Goal: Obtain resource: Download file/media

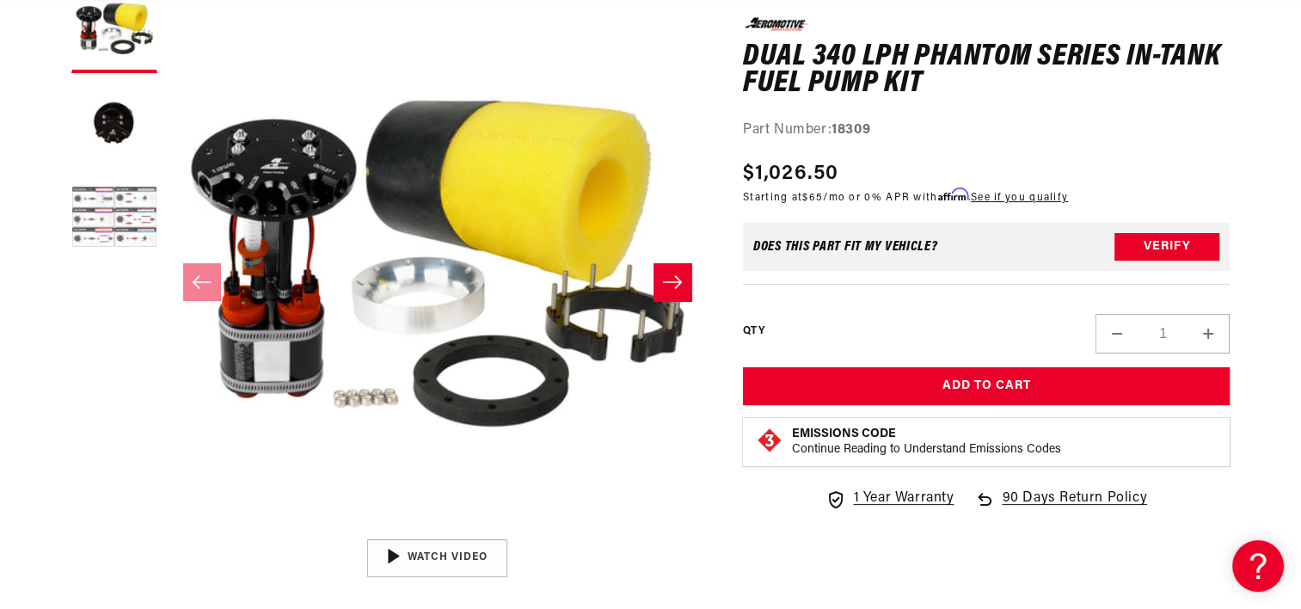
scroll to position [0, 2180]
click at [113, 211] on button "Load image 3 in gallery view" at bounding box center [114, 219] width 86 height 86
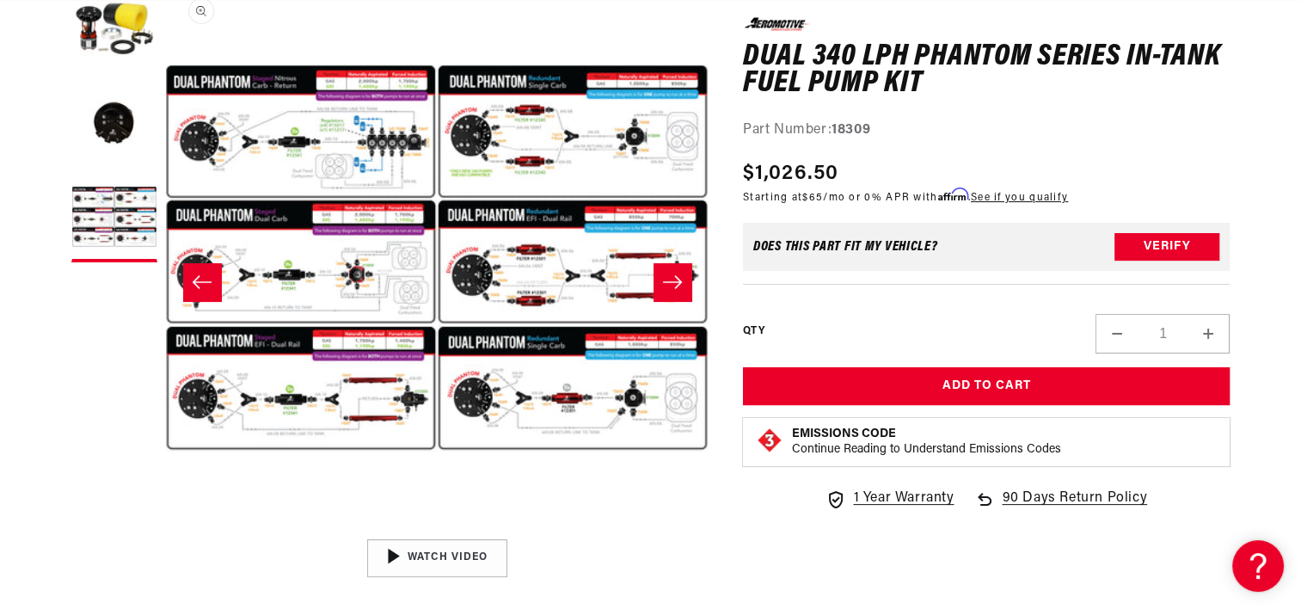
scroll to position [0, 1090]
click at [165, 530] on button "Open media 3 in modal" at bounding box center [165, 530] width 0 height 0
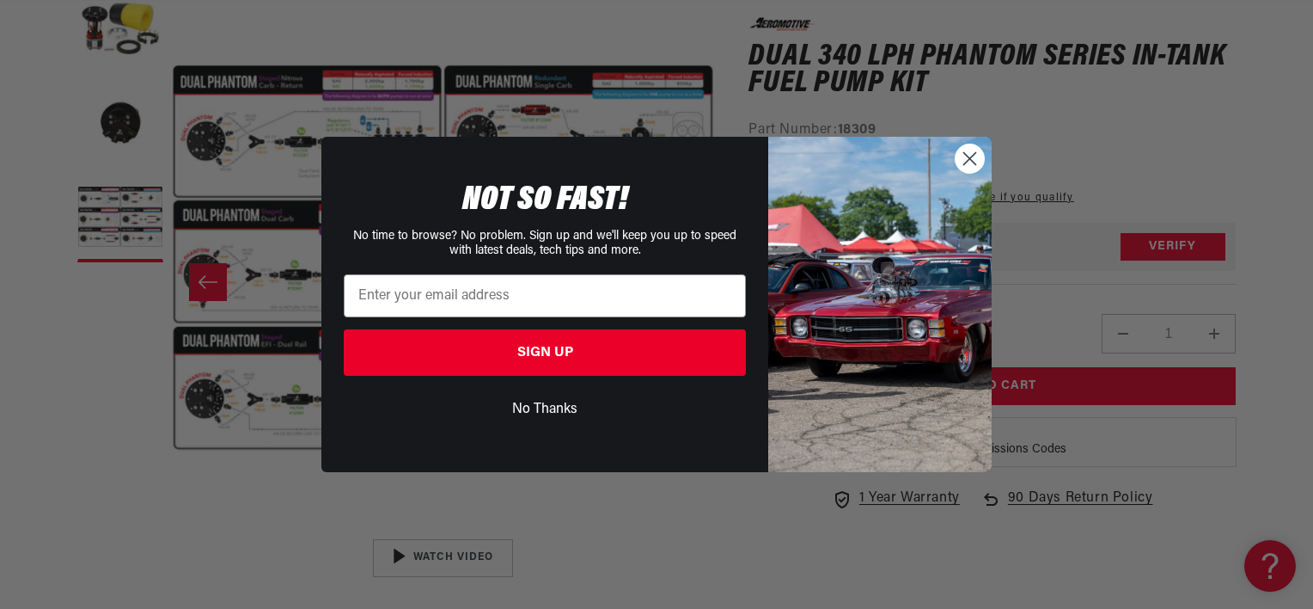
scroll to position [1, 1086]
click at [980, 157] on circle "Close dialog" at bounding box center [970, 158] width 28 height 28
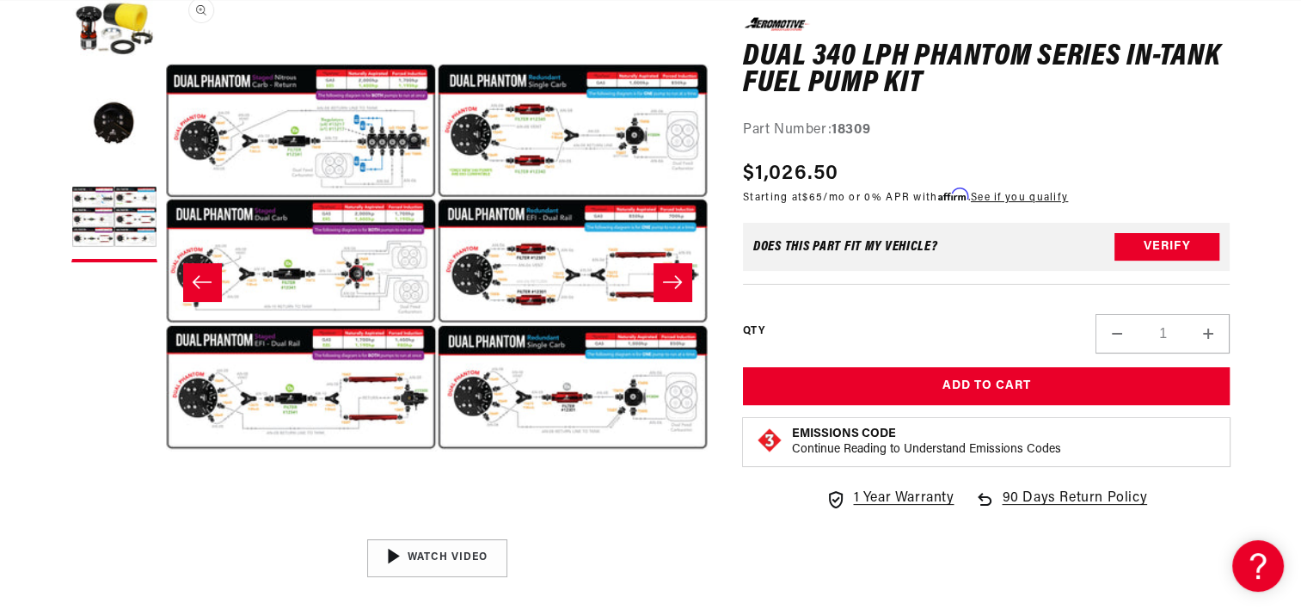
scroll to position [0, 0]
click at [165, 529] on button "Open media 3 in modal" at bounding box center [165, 529] width 0 height 0
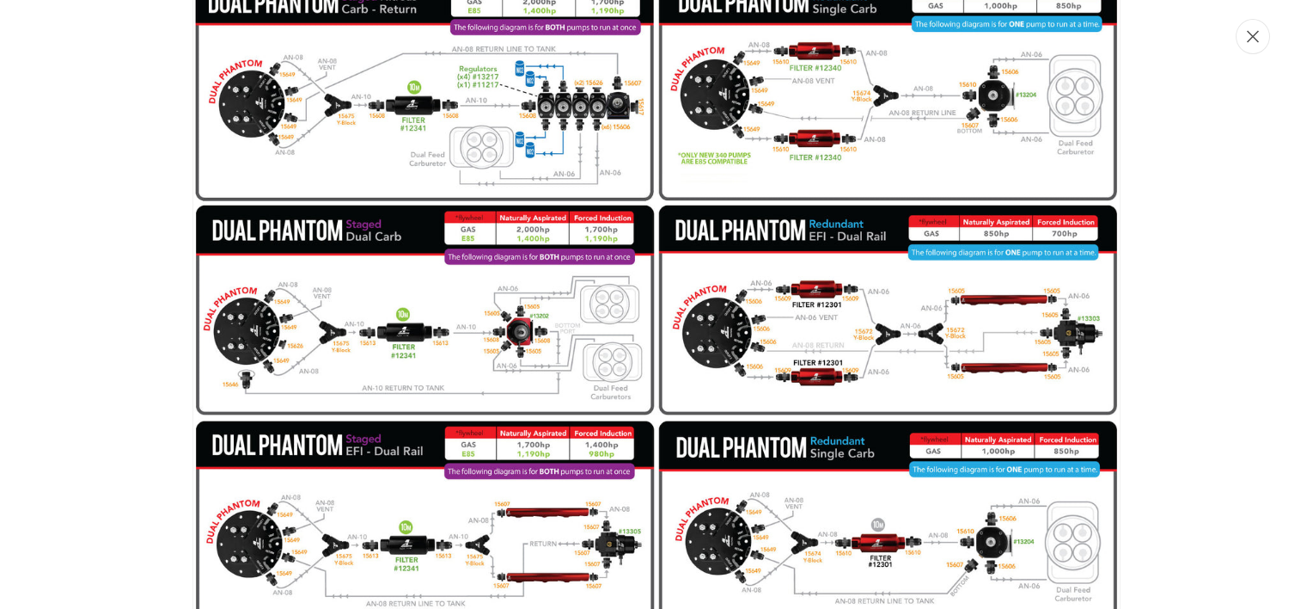
click at [1253, 34] on icon "Close" at bounding box center [1253, 36] width 12 height 13
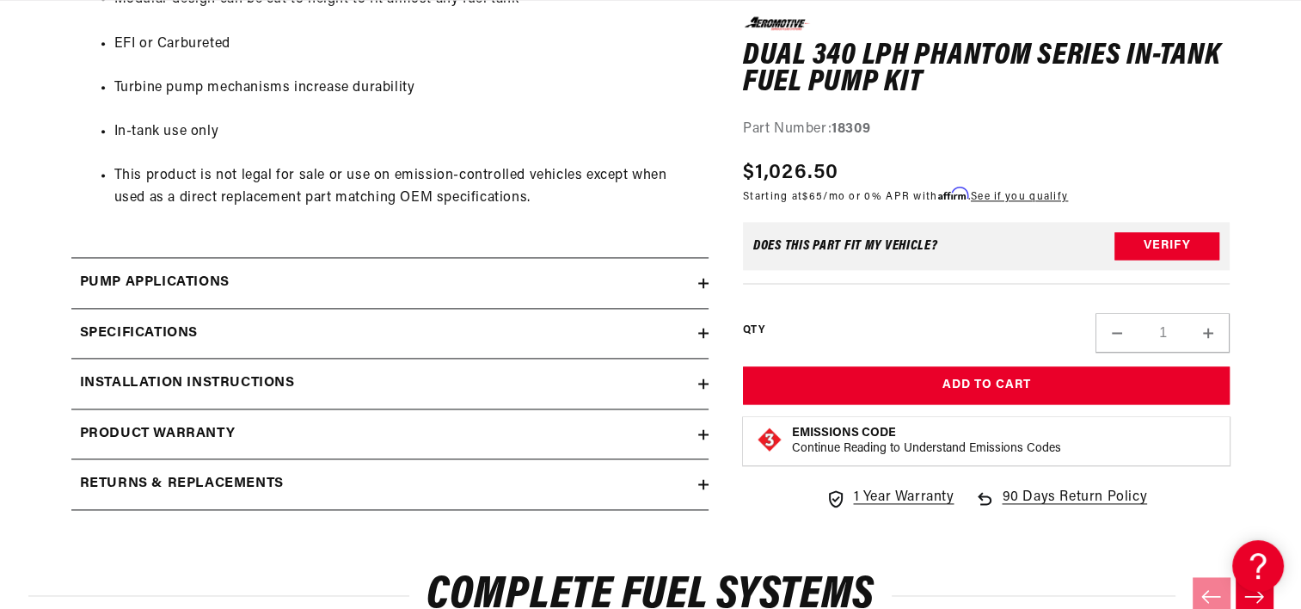
scroll to position [0, 2180]
click at [187, 324] on h2 "Specifications" at bounding box center [139, 333] width 118 height 22
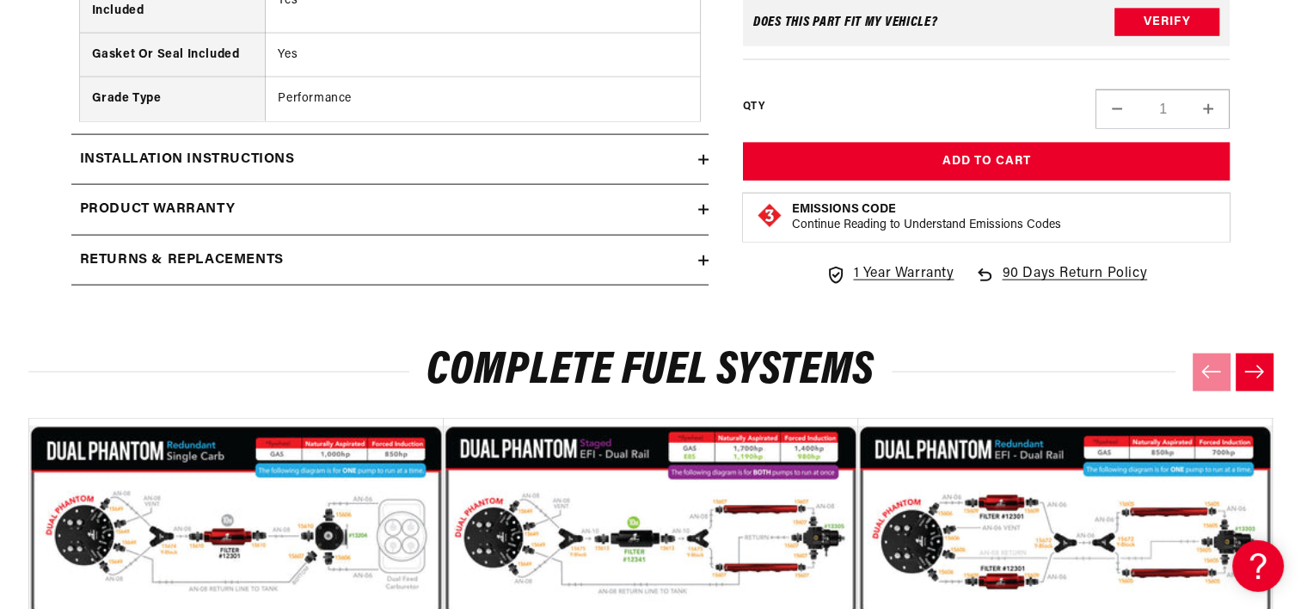
click at [273, 150] on h2 "Installation Instructions" at bounding box center [187, 160] width 215 height 22
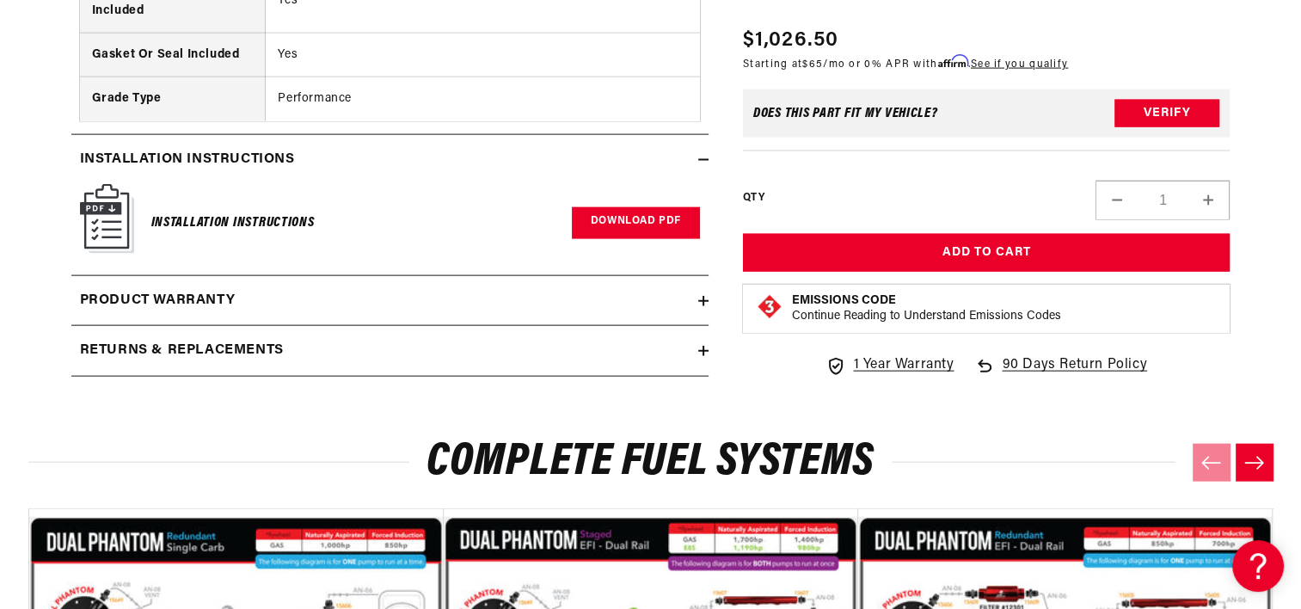
scroll to position [0, 0]
click at [602, 223] on link "Download PDF" at bounding box center [636, 223] width 128 height 32
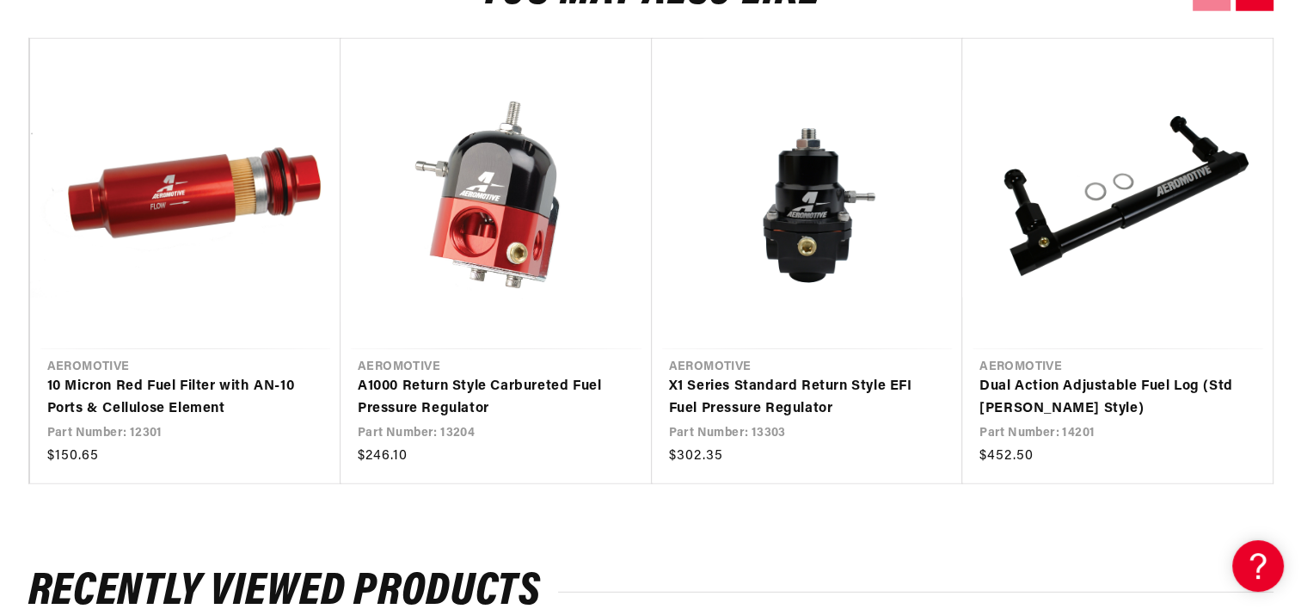
scroll to position [0, 2180]
click at [787, 403] on link "X1 Series Standard Return Style EFI Fuel Pressure Regulator" at bounding box center [799, 398] width 260 height 44
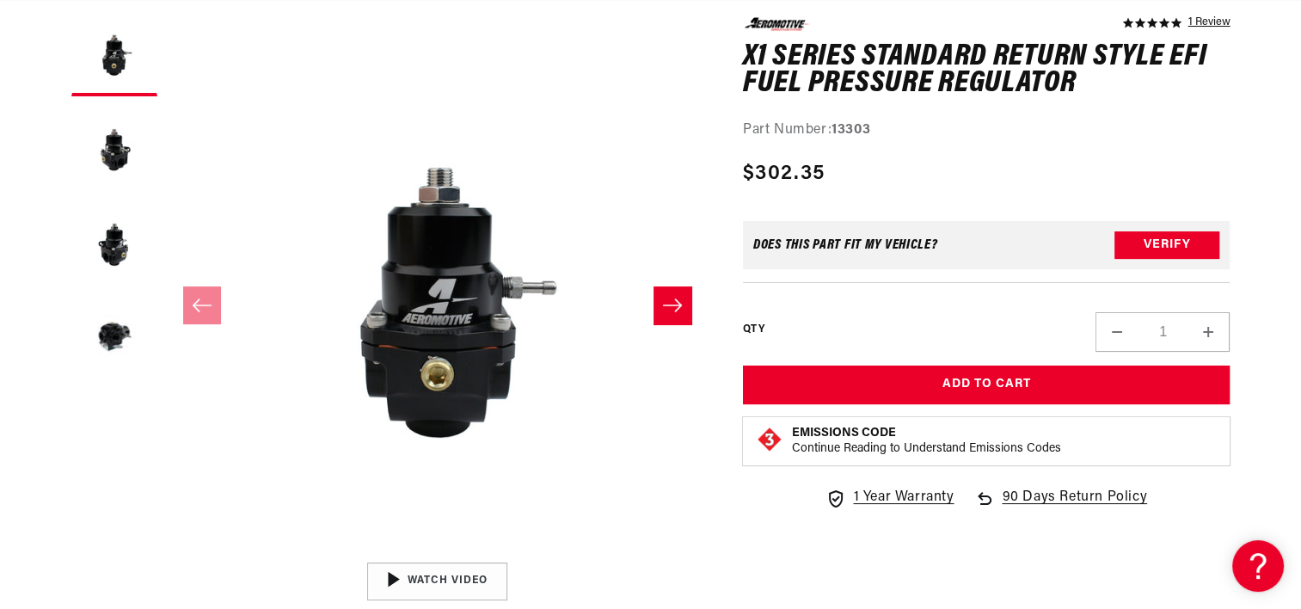
scroll to position [0, 1090]
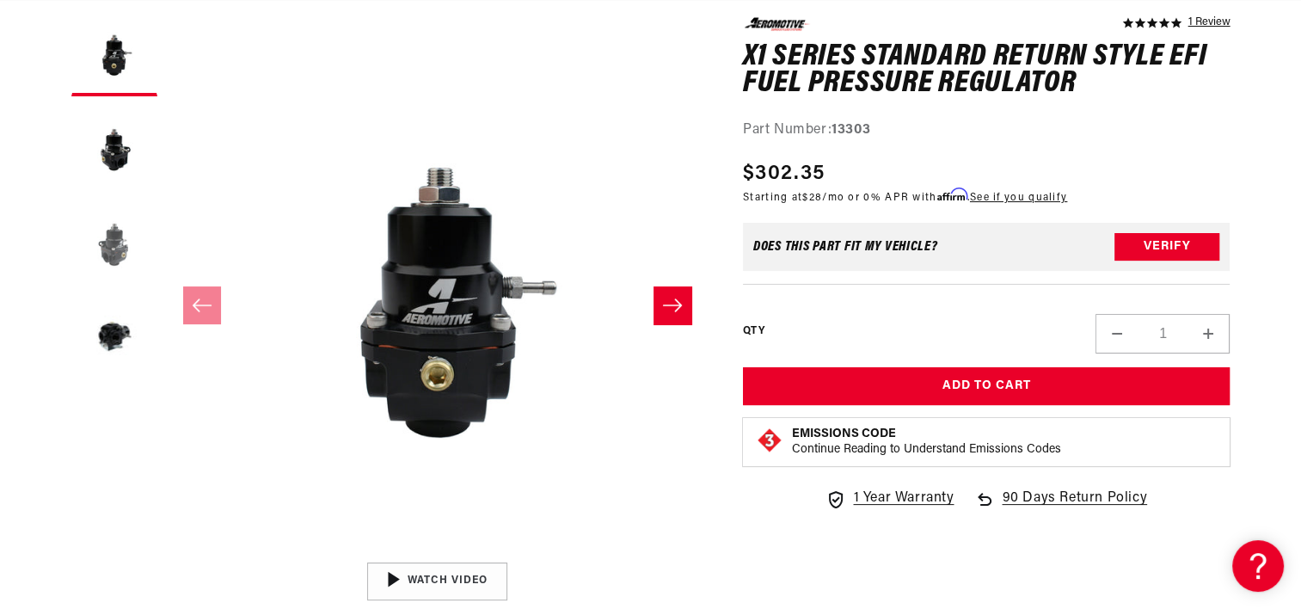
click at [117, 242] on button "Load image 3 in gallery view" at bounding box center [114, 242] width 86 height 86
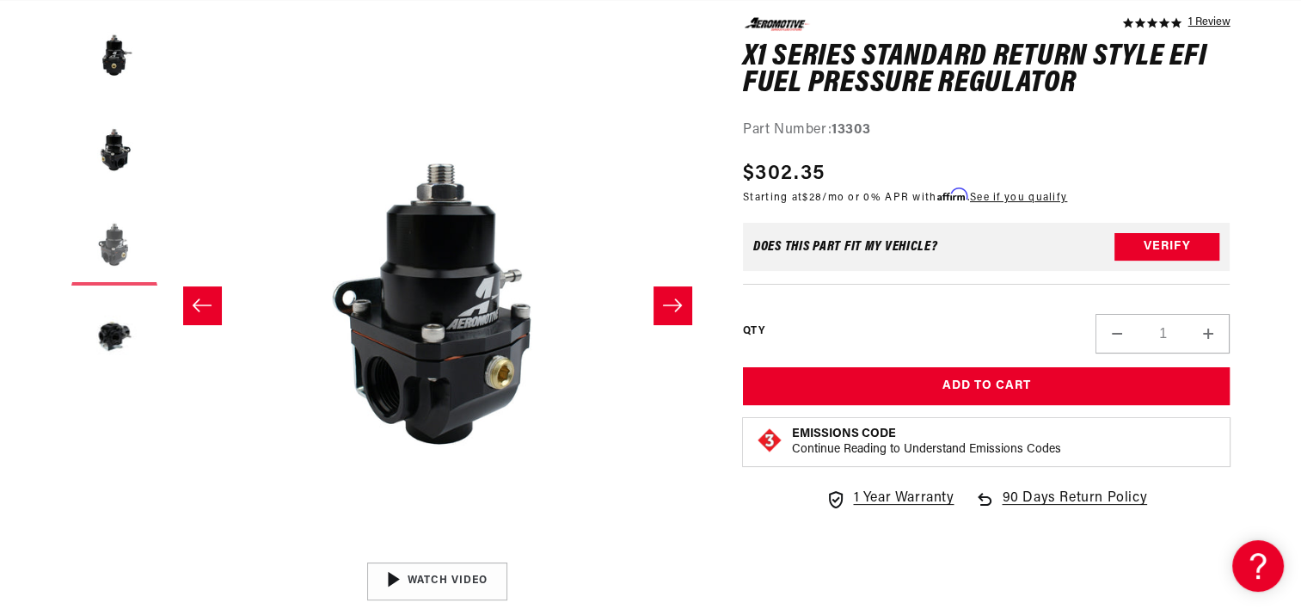
scroll to position [0, 2180]
click at [124, 329] on button "Load image 4 in gallery view" at bounding box center [114, 337] width 86 height 86
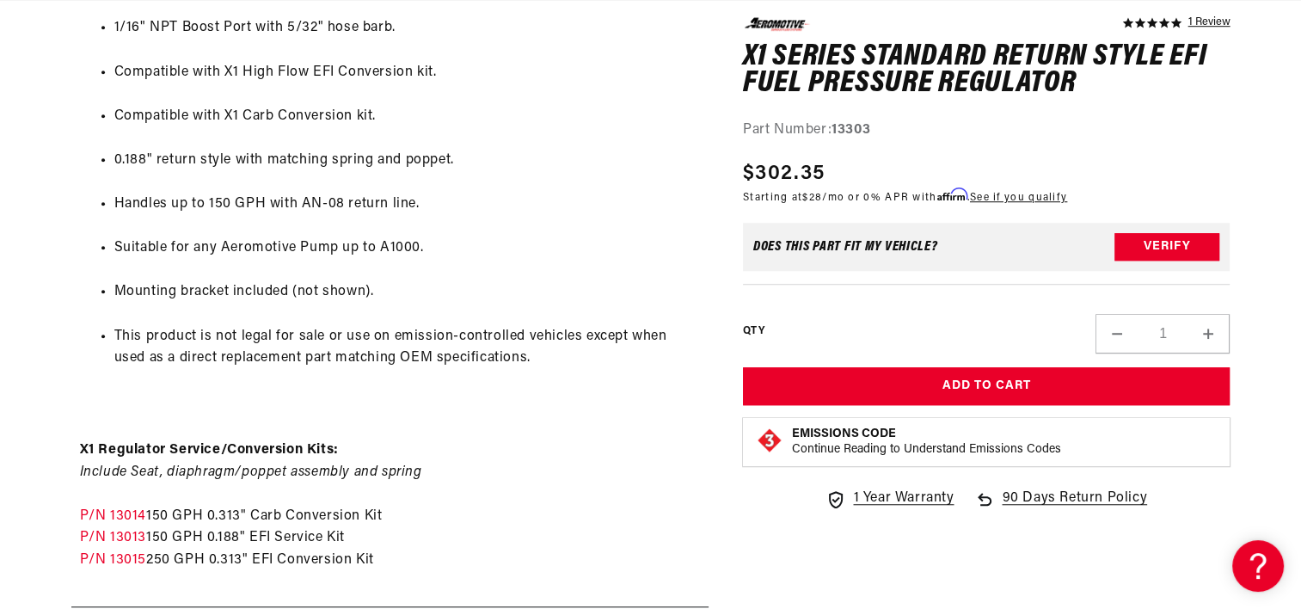
scroll to position [1295, 0]
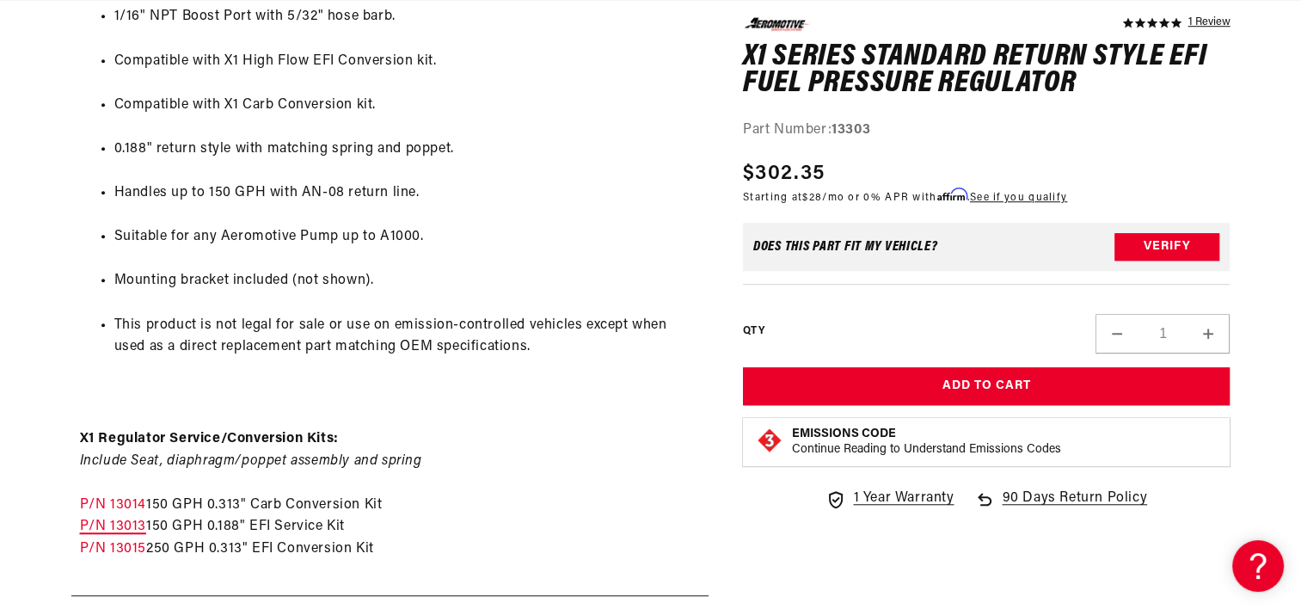
click at [107, 523] on link "P/N 13013" at bounding box center [113, 526] width 66 height 14
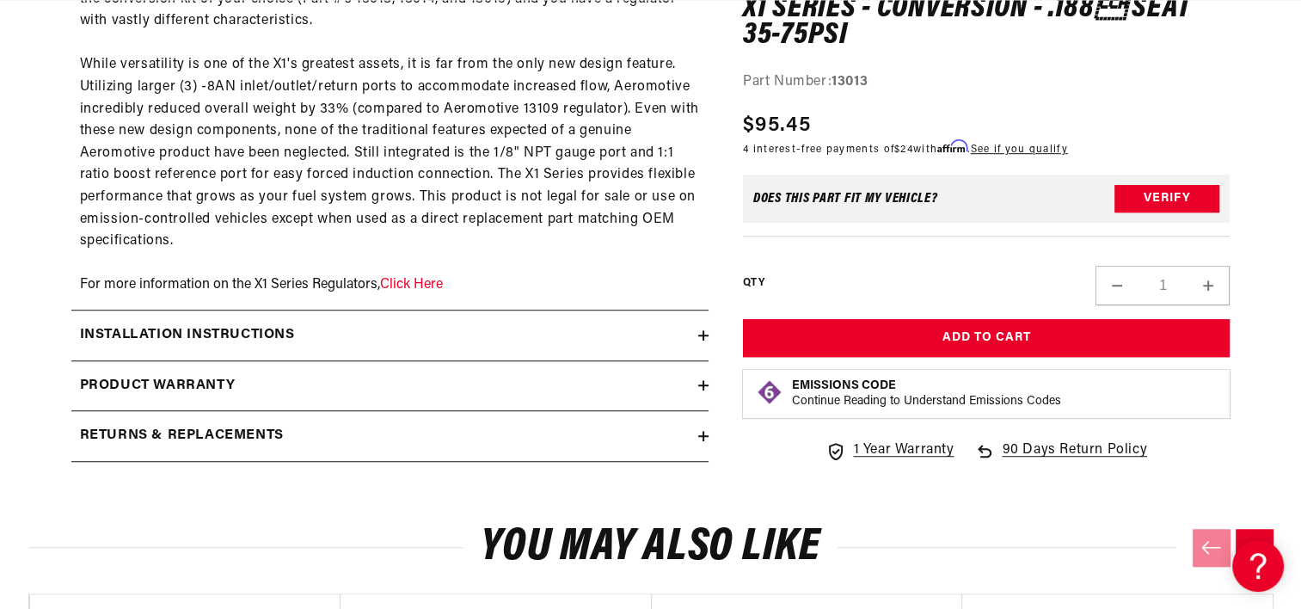
click at [200, 327] on h2 "Installation Instructions" at bounding box center [187, 335] width 215 height 22
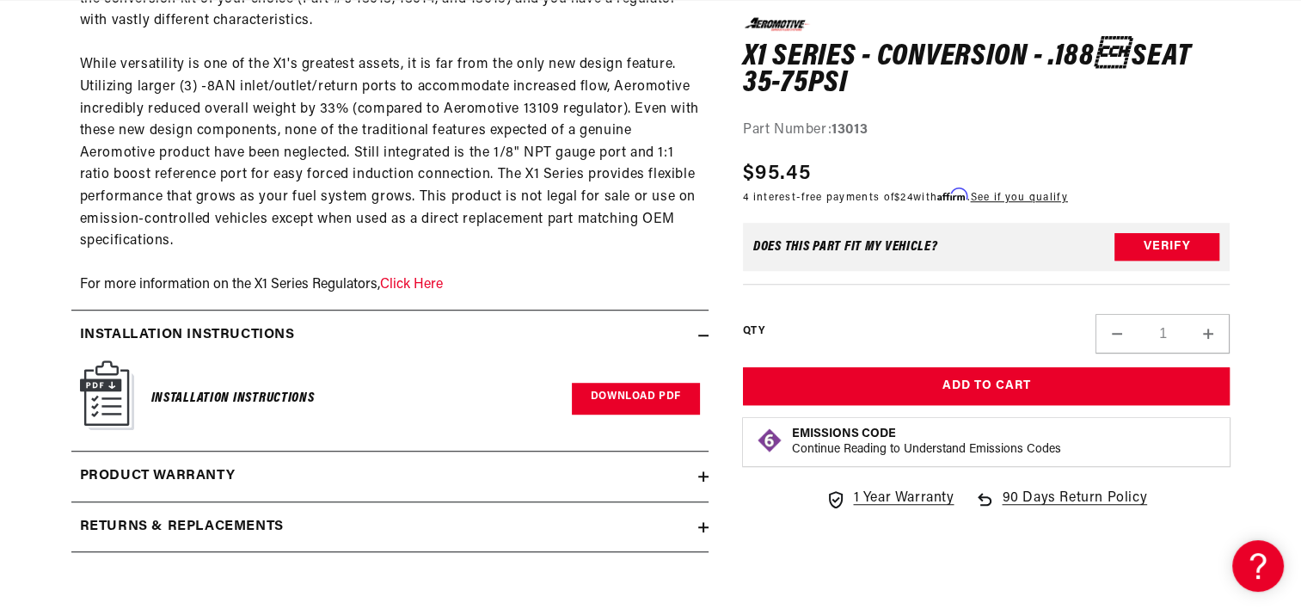
click at [611, 400] on link "Download PDF" at bounding box center [636, 399] width 128 height 32
